Goal: Task Accomplishment & Management: Manage account settings

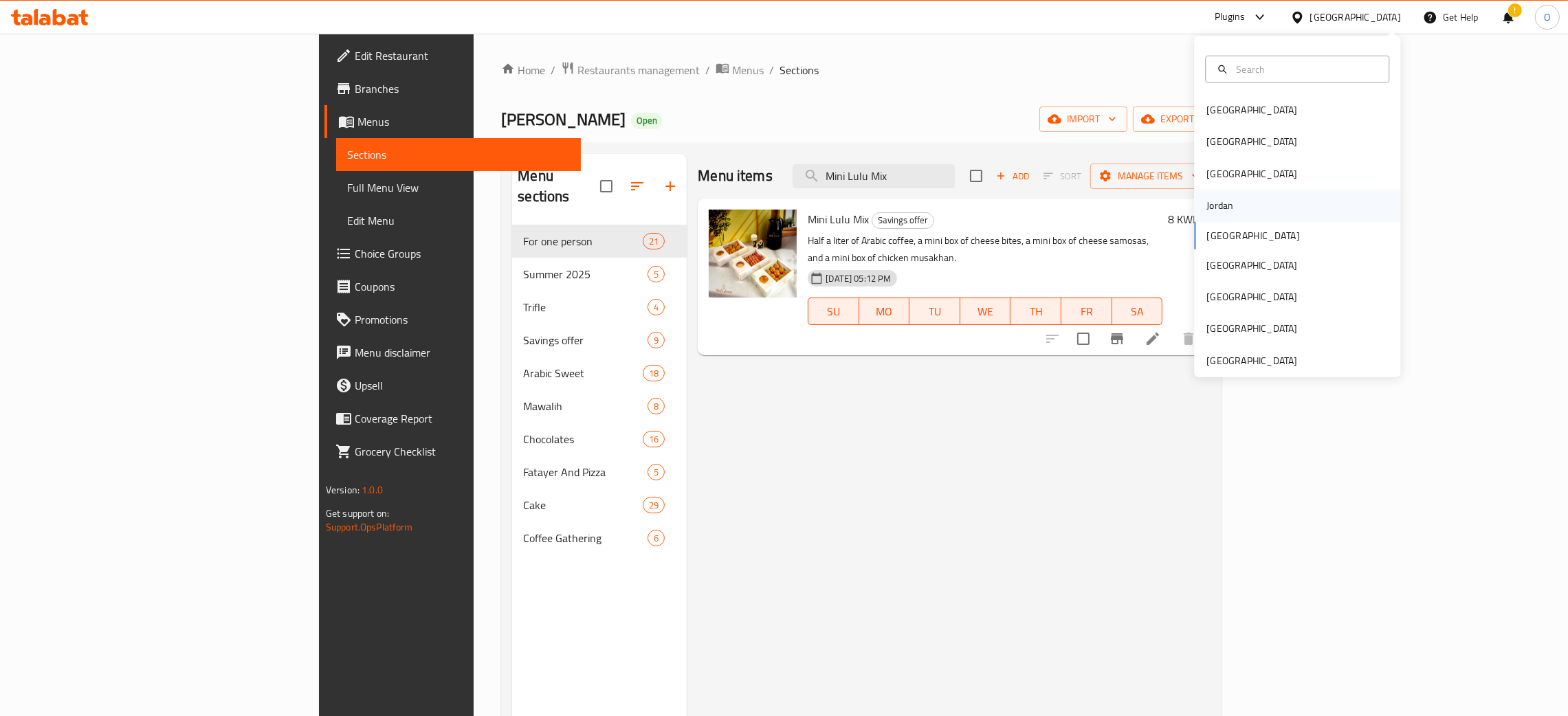
click at [1224, 208] on div "Jordan" at bounding box center [1219, 206] width 48 height 32
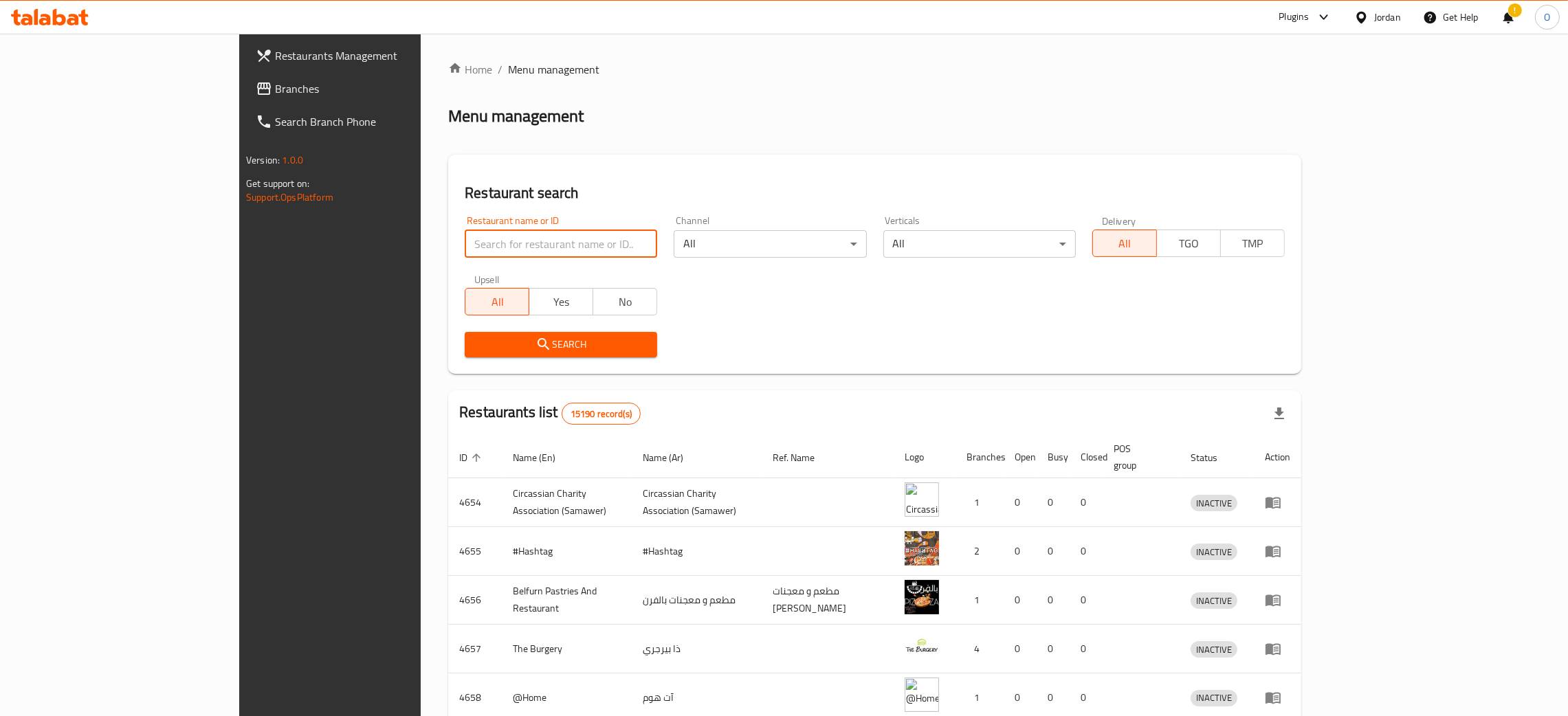
click at [464, 256] on input "search" at bounding box center [560, 244] width 193 height 27
paste input "Food maker"
type input "Food maker"
click button "Search" at bounding box center [560, 345] width 193 height 26
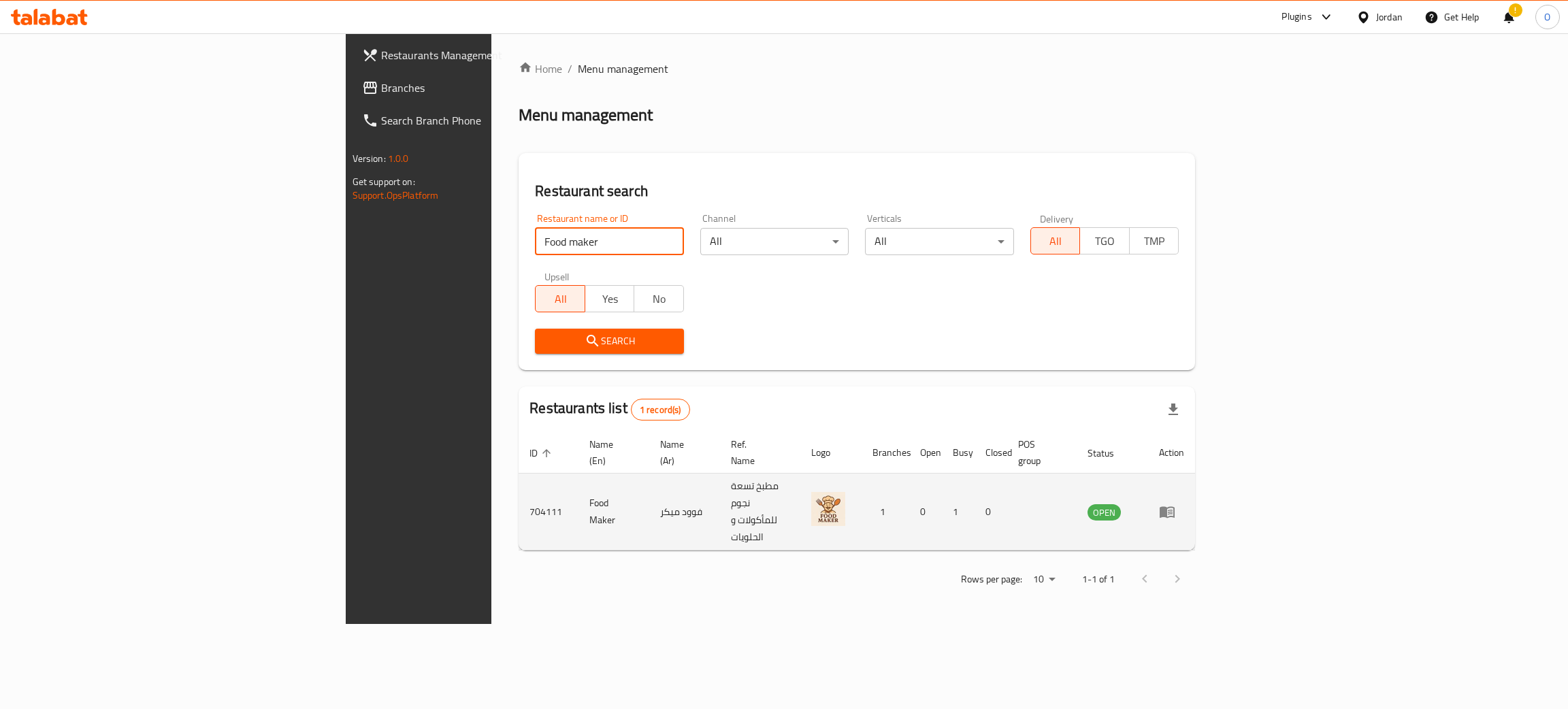
click at [1195, 481] on td "enhanced table" at bounding box center [1172, 512] width 47 height 77
click at [1174, 507] on icon "enhanced table" at bounding box center [1167, 512] width 15 height 11
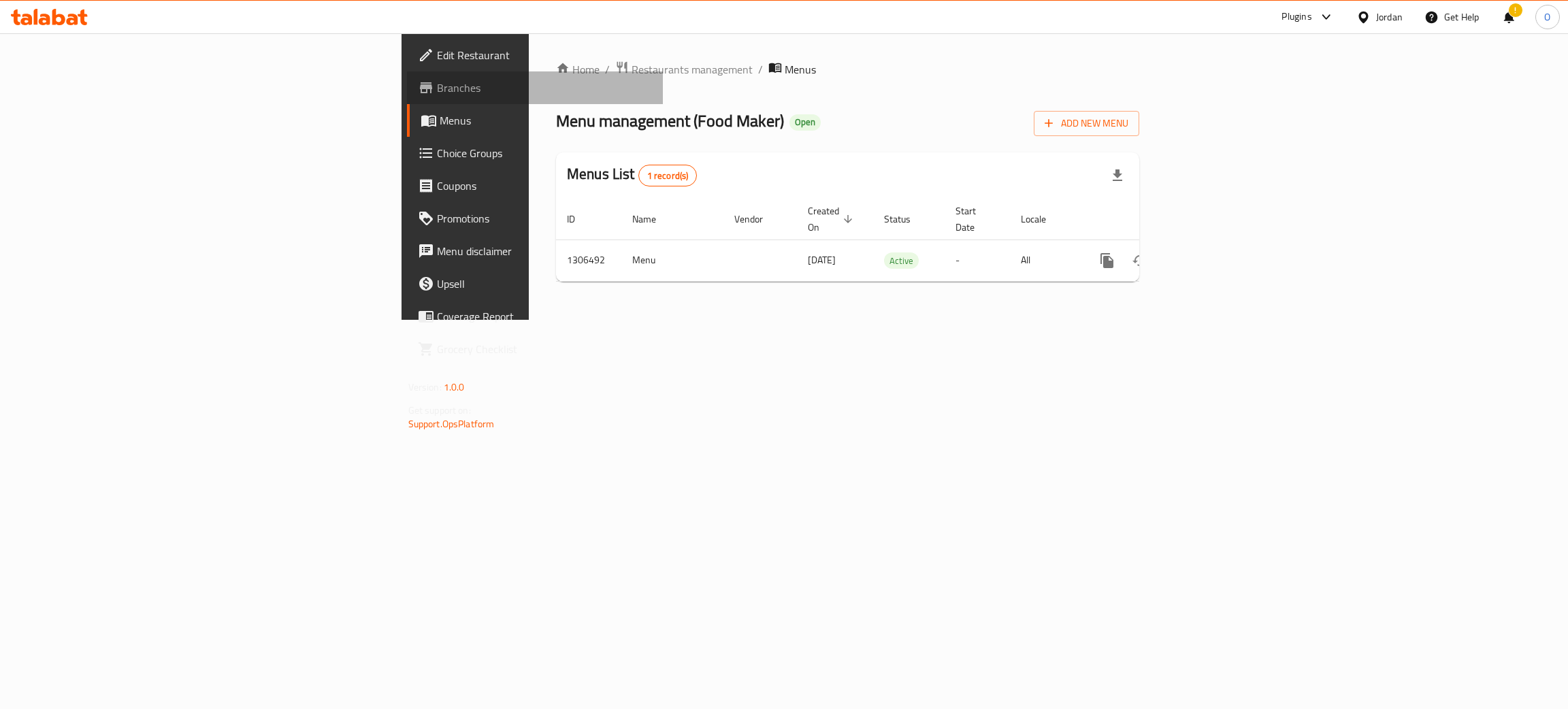
click at [437, 85] on span "Branches" at bounding box center [545, 87] width 216 height 17
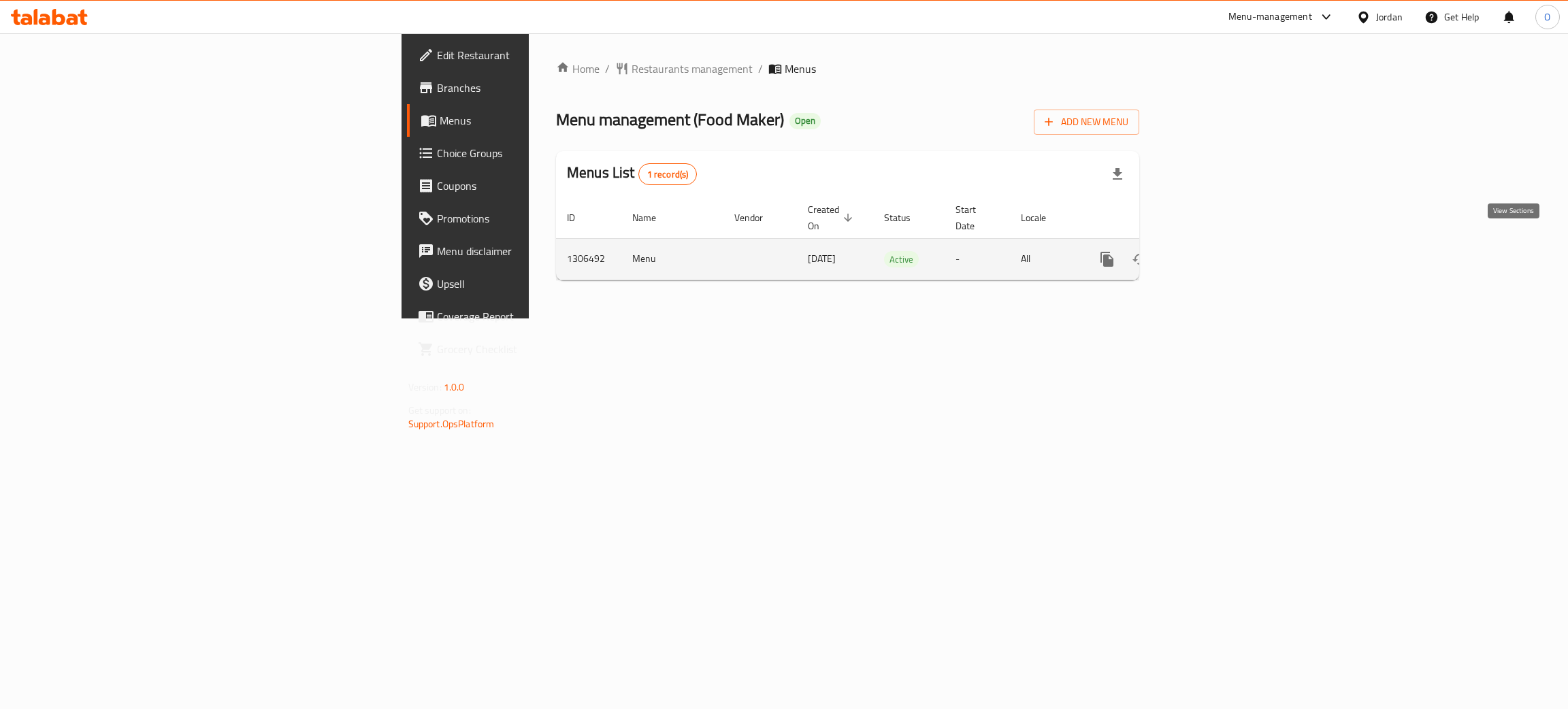
click at [1211, 253] on icon "enhanced table" at bounding box center [1205, 260] width 12 height 12
